Goal: Task Accomplishment & Management: Complete application form

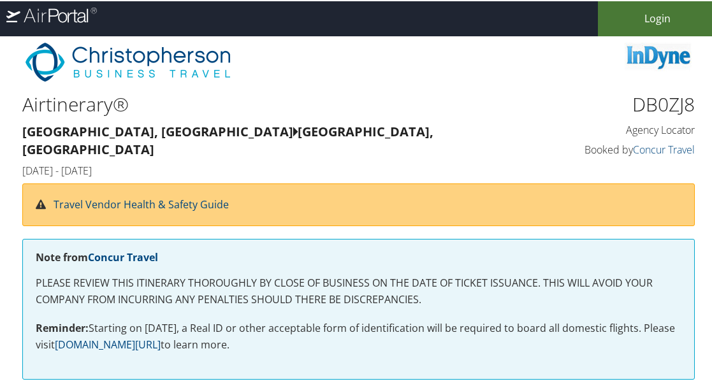
click at [642, 12] on link "Login" at bounding box center [658, 17] width 120 height 35
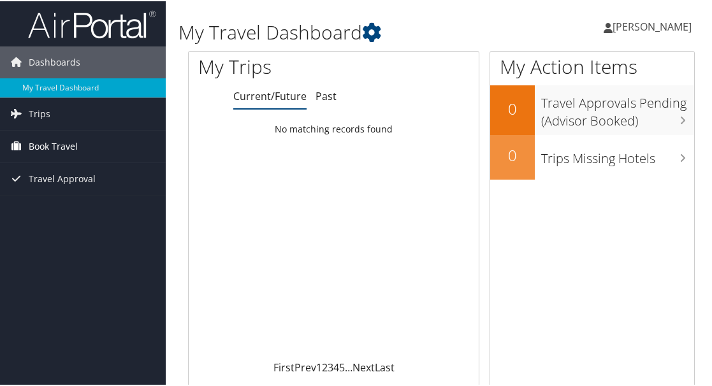
click at [71, 143] on span "Book Travel" at bounding box center [53, 145] width 49 height 32
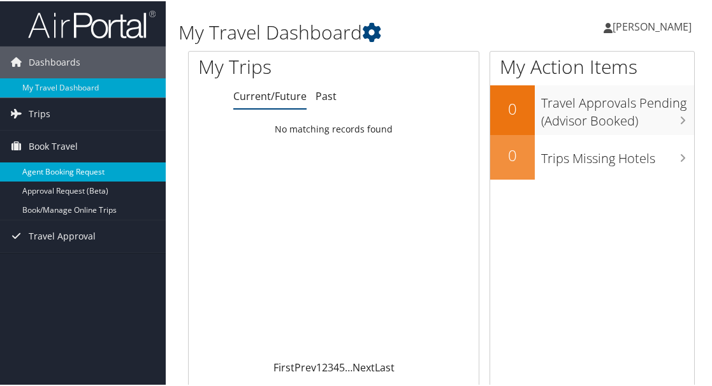
click at [102, 161] on link "Agent Booking Request" at bounding box center [83, 170] width 166 height 19
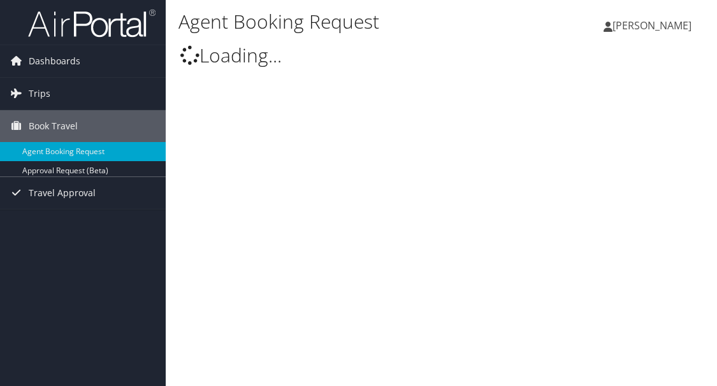
type input "Jaquavious [PERSON_NAME]"
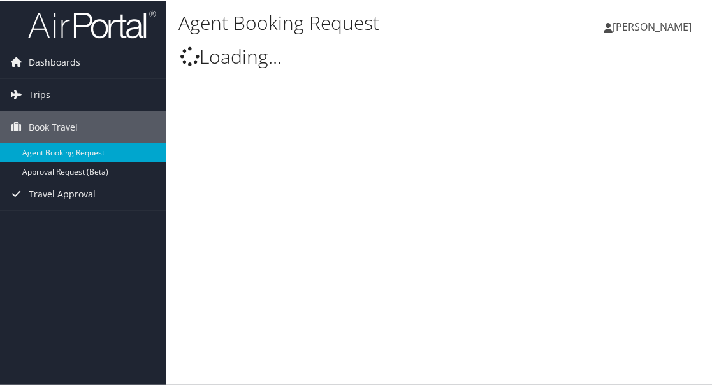
select select "[EMAIL_ADDRESS][DOMAIN_NAME]"
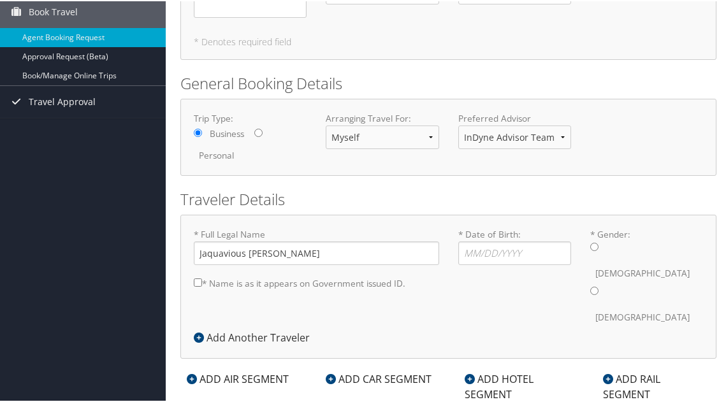
scroll to position [119, 0]
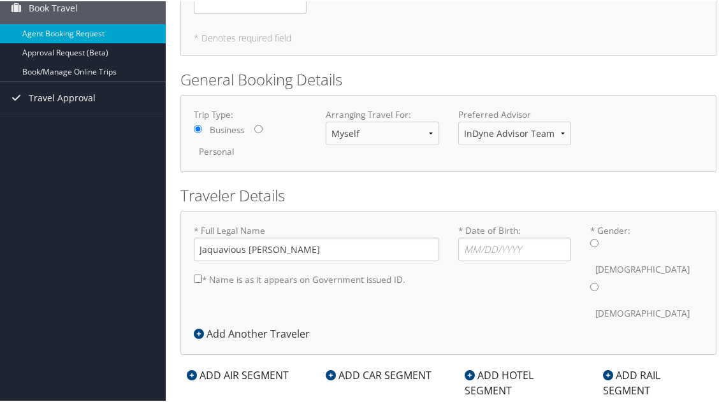
click at [591, 246] on input "* Gender: [DEMOGRAPHIC_DATA] [DEMOGRAPHIC_DATA]" at bounding box center [594, 242] width 8 height 8
radio input "true"
click at [508, 254] on input "* Date of Birth: Invalid Date" at bounding box center [514, 248] width 113 height 24
type input "[DATE]"
click at [196, 280] on input "* Name is as it appears on Government issued ID." at bounding box center [198, 277] width 8 height 8
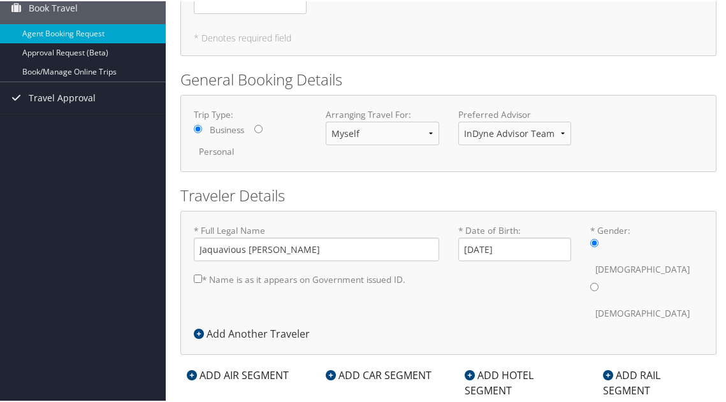
checkbox input "true"
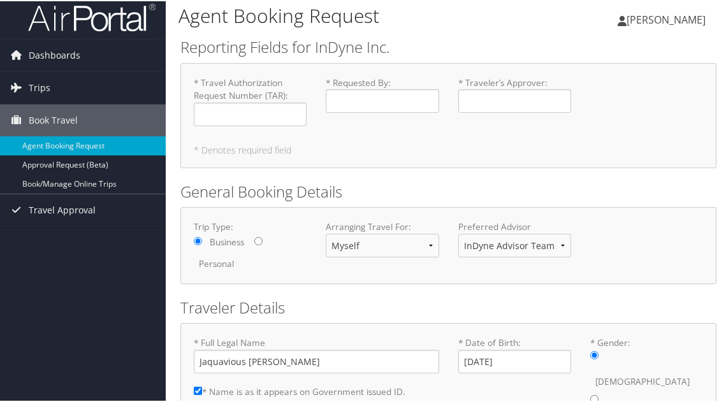
scroll to position [0, 0]
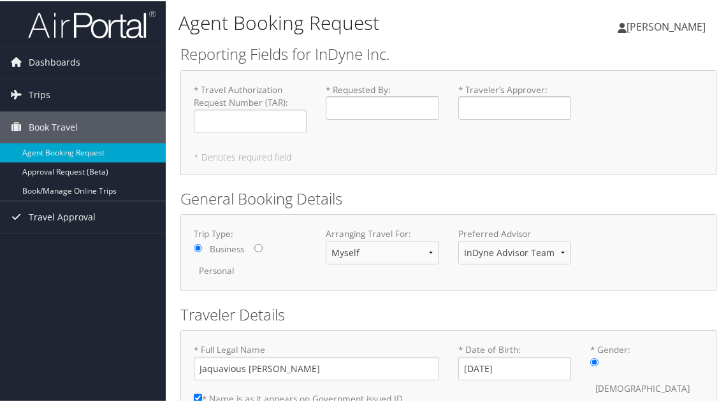
click at [640, 22] on span "[PERSON_NAME]" at bounding box center [665, 25] width 79 height 14
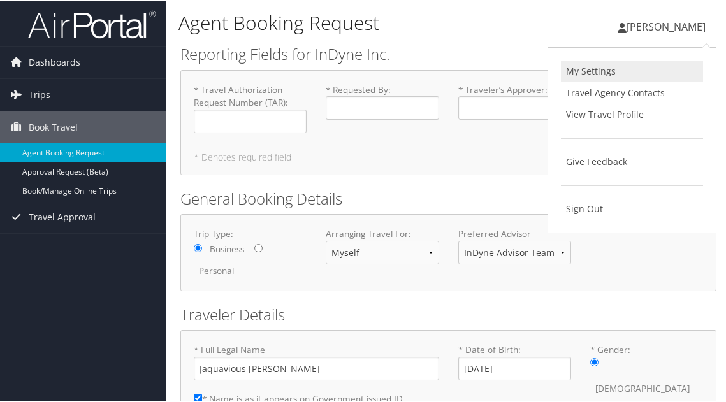
click at [617, 71] on link "My Settings" at bounding box center [632, 70] width 142 height 22
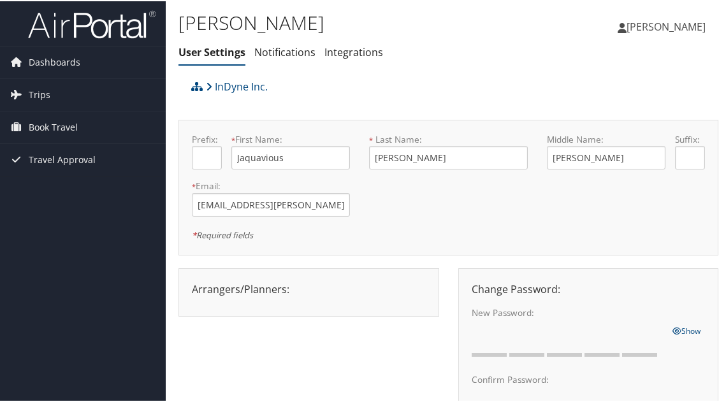
click at [627, 22] on span "[PERSON_NAME]" at bounding box center [665, 25] width 79 height 14
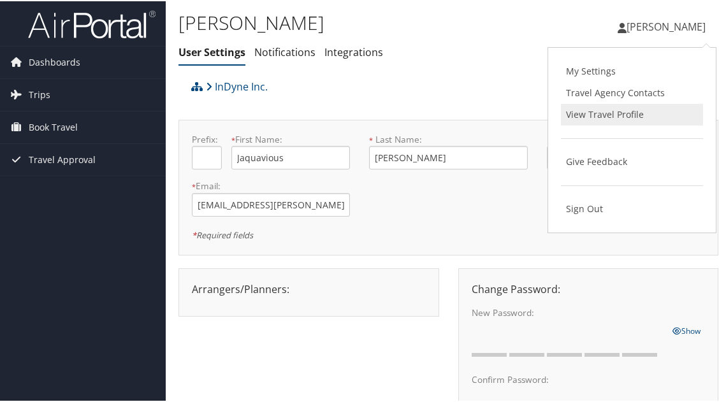
click at [642, 113] on link "View Travel Profile" at bounding box center [632, 114] width 142 height 22
